Goal: Task Accomplishment & Management: Use online tool/utility

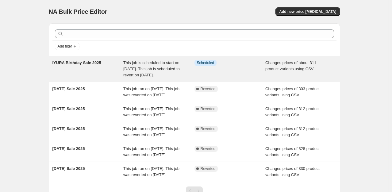
click at [164, 64] on span "This job is scheduled to start on [DATE]. This job is scheduled to revert on [D…" at bounding box center [151, 68] width 56 height 17
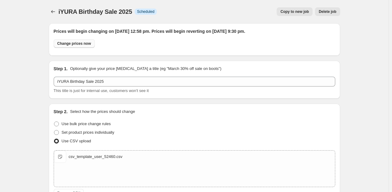
click at [89, 45] on span "Change prices now" at bounding box center [74, 43] width 34 height 5
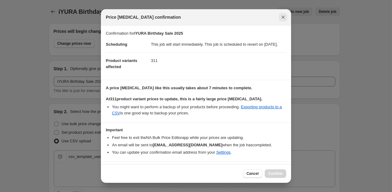
click at [285, 16] on icon "Close" at bounding box center [283, 17] width 6 height 6
radio input "false"
radio input "true"
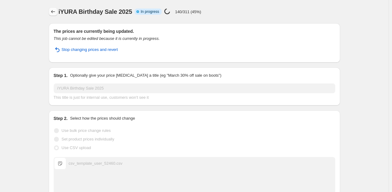
click at [54, 12] on icon "Price change jobs" at bounding box center [53, 12] width 6 height 6
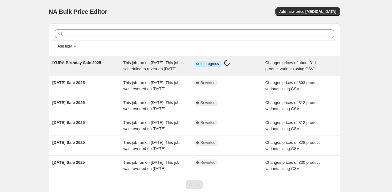
click at [152, 65] on span "This job ran on [DATE]. This job is scheduled to revert on [DATE]." at bounding box center [153, 65] width 60 height 11
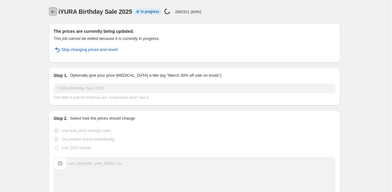
click at [55, 13] on icon "Price change jobs" at bounding box center [53, 12] width 6 height 6
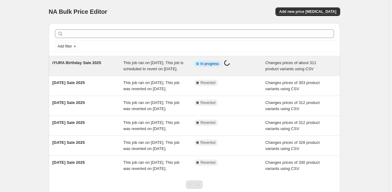
click at [143, 60] on div "This job ran on [DATE]. This job is scheduled to revert on [DATE]." at bounding box center [158, 66] width 71 height 12
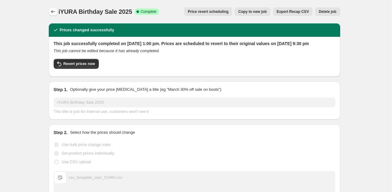
click at [55, 15] on button "Price change jobs" at bounding box center [53, 11] width 9 height 9
